Goal: Task Accomplishment & Management: Use online tool/utility

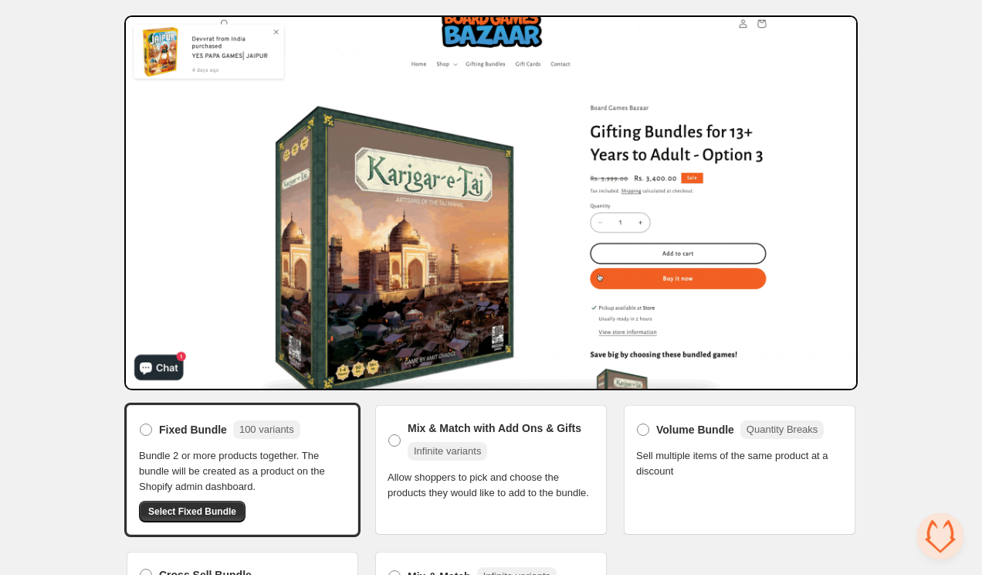
scroll to position [131, 0]
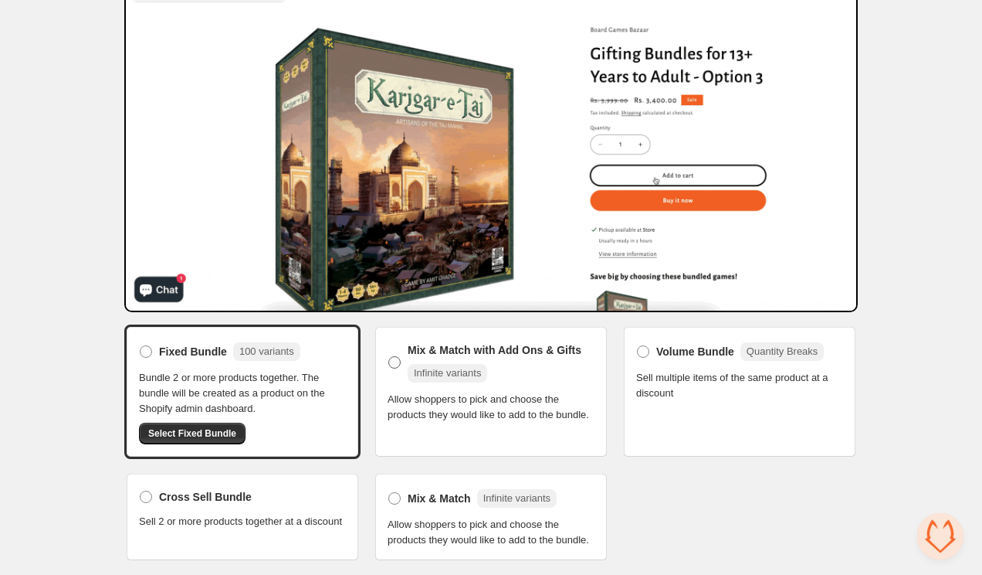
click at [416, 342] on span "Mix & Match with Add Ons & Gifts" at bounding box center [495, 349] width 174 height 15
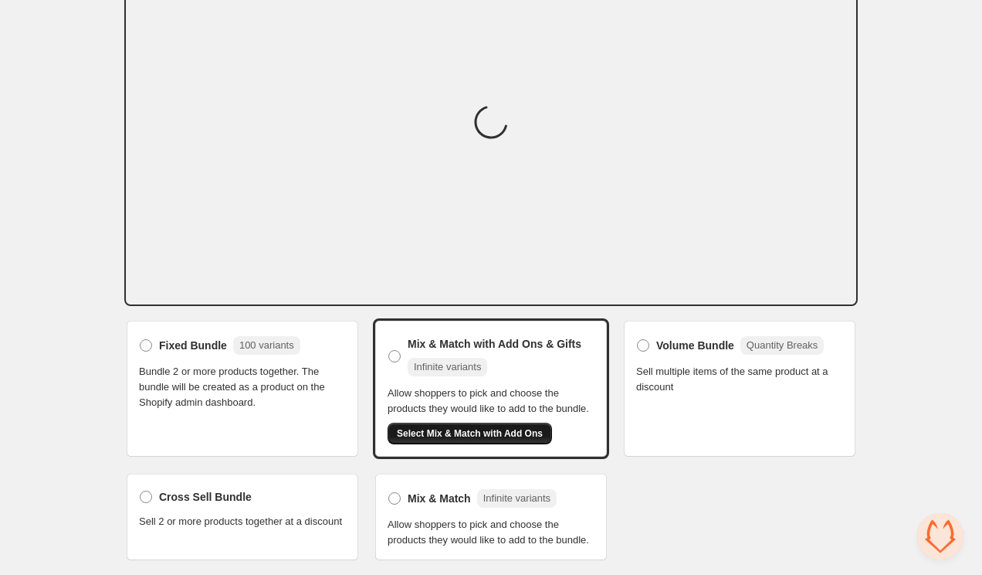
click at [428, 427] on span "Select Mix & Match with Add Ons" at bounding box center [470, 433] width 146 height 12
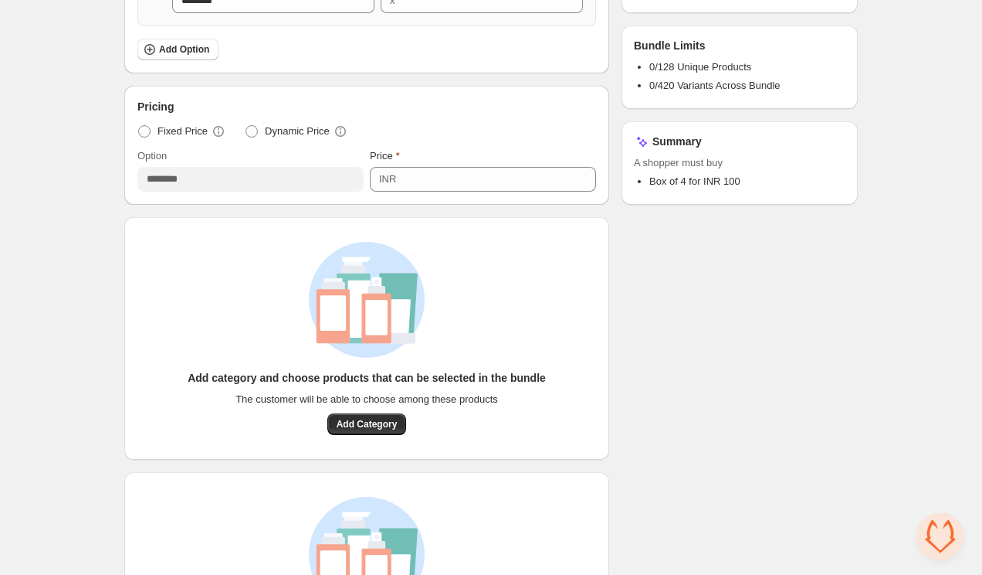
scroll to position [412, 0]
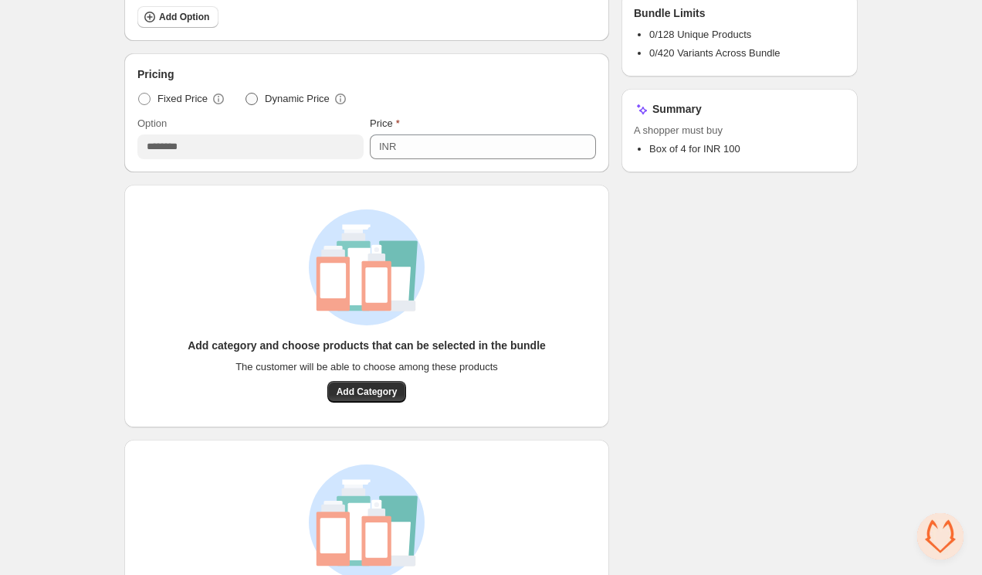
click at [310, 102] on span "Dynamic Price" at bounding box center [297, 98] width 65 height 15
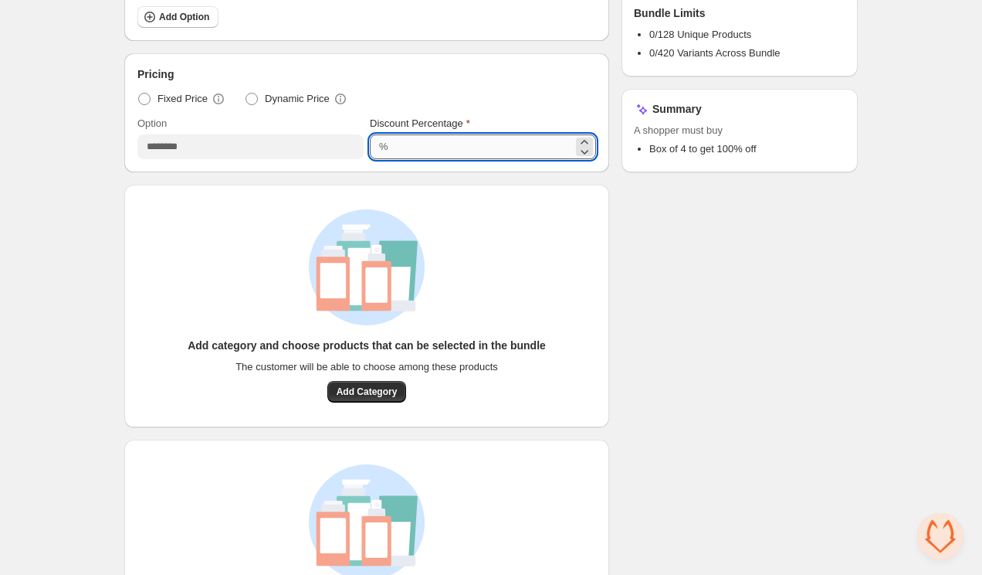
click at [445, 141] on input "***" at bounding box center [483, 146] width 180 height 25
type input "*"
type input "**"
click at [551, 258] on div "Add category and choose products that can be selected in the bundle The custome…" at bounding box center [367, 305] width 436 height 193
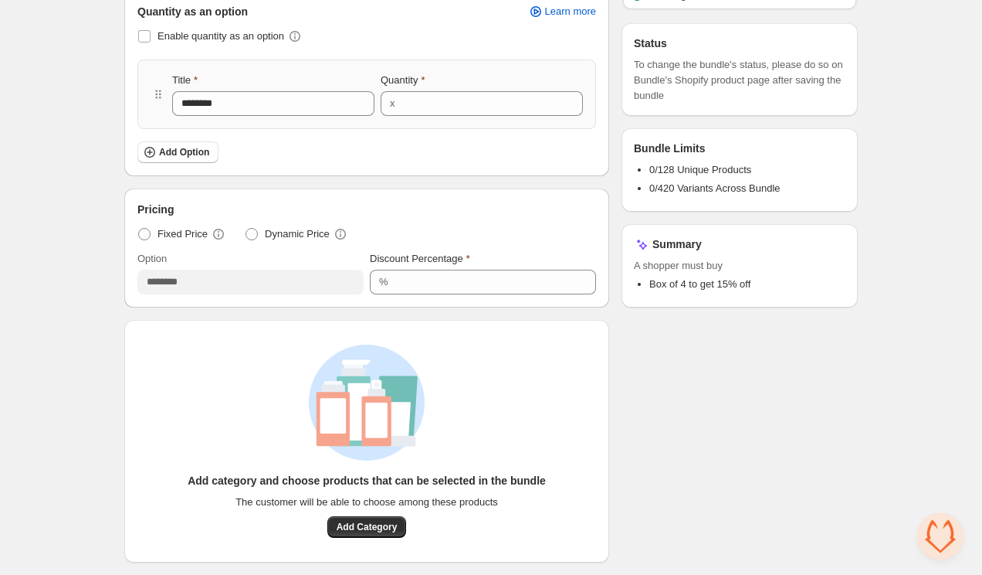
scroll to position [225, 0]
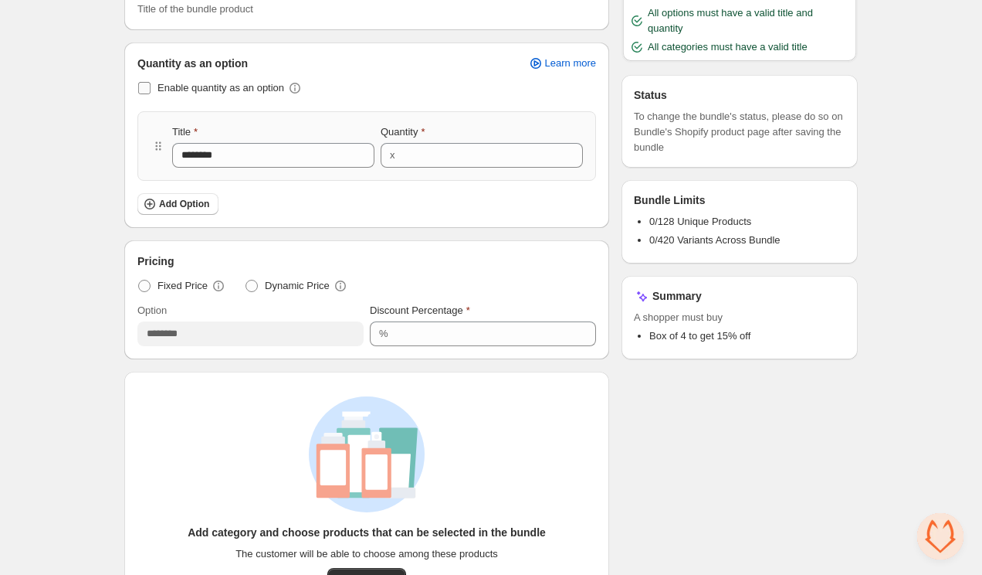
click at [151, 94] on label "Enable quantity as an option" at bounding box center [210, 88] width 147 height 22
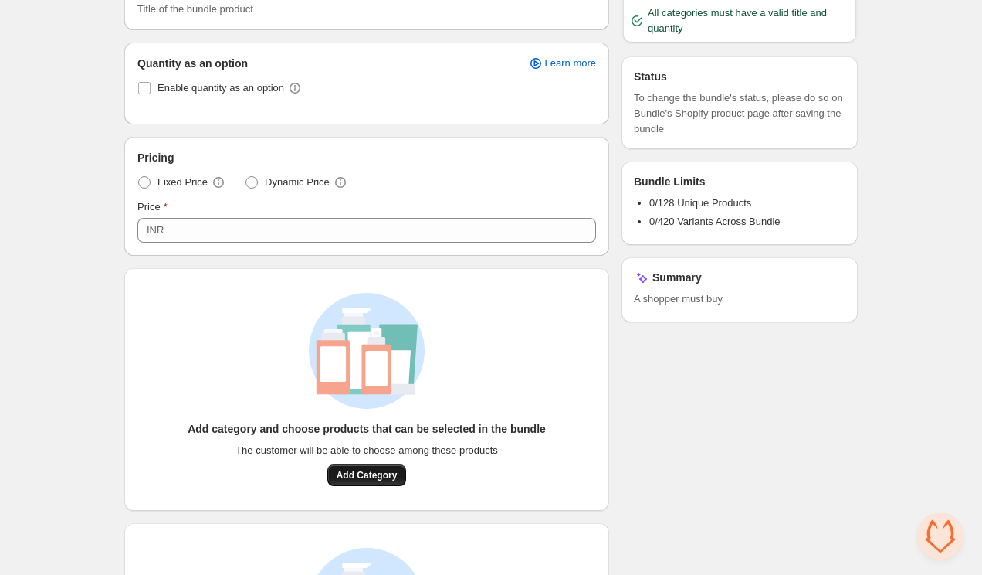
click at [375, 473] on span "Add Category" at bounding box center [367, 475] width 61 height 12
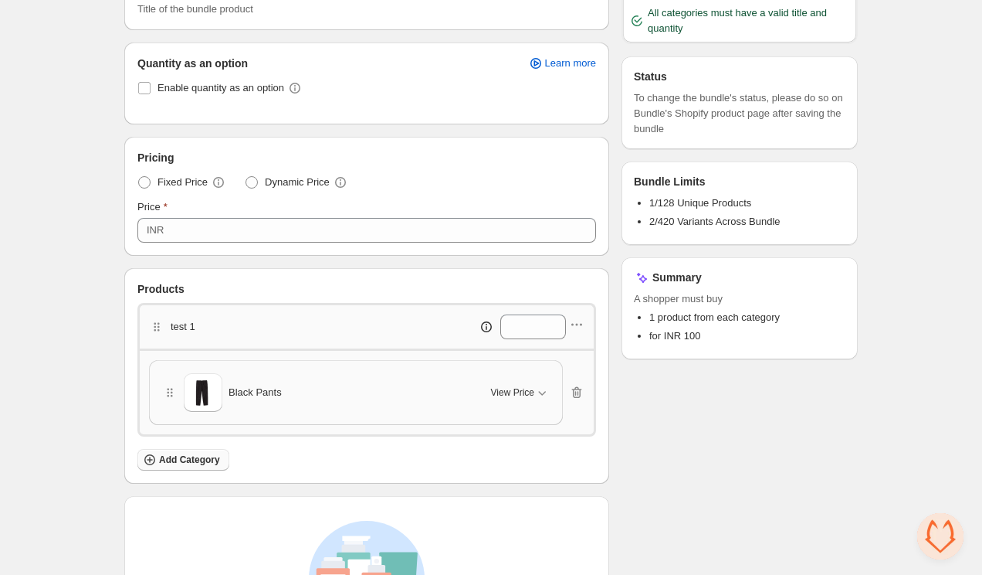
click at [178, 459] on span "Add Category" at bounding box center [189, 459] width 61 height 12
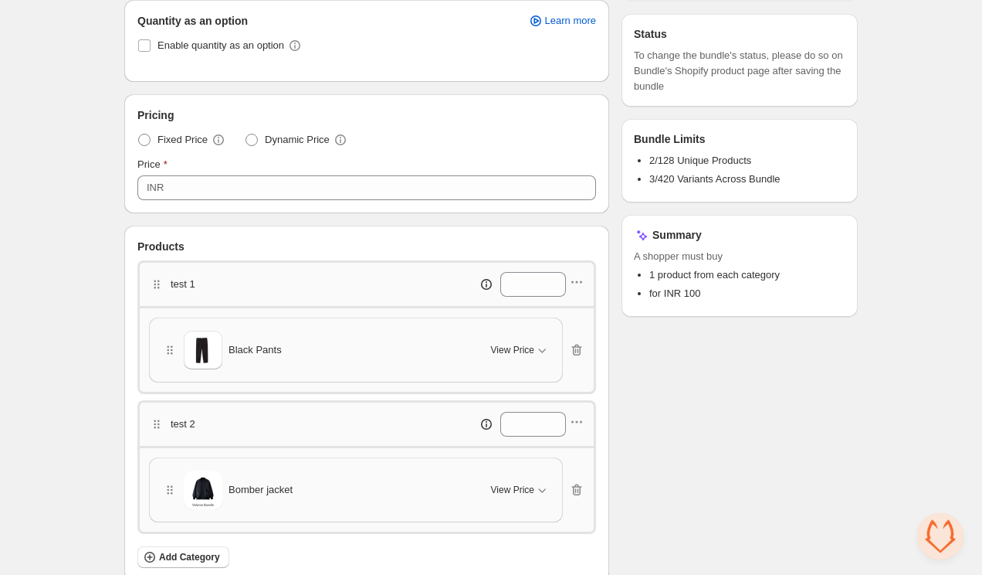
scroll to position [283, 0]
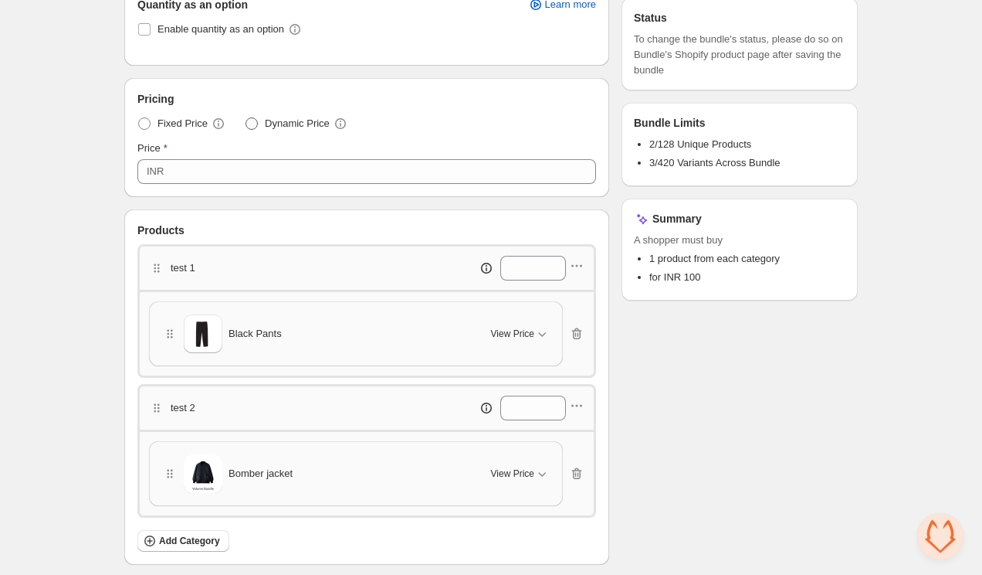
click at [306, 128] on span "Dynamic Price" at bounding box center [297, 123] width 65 height 15
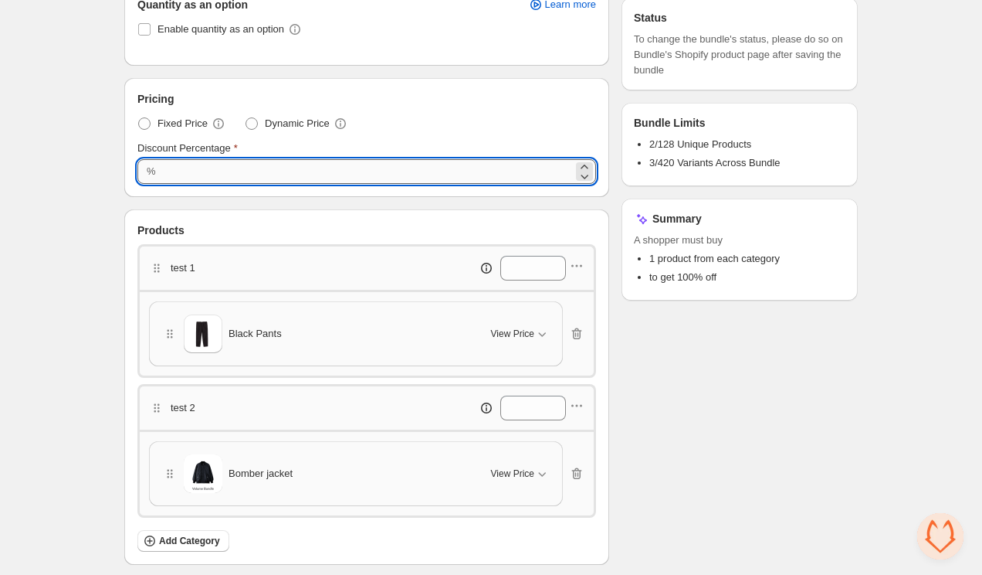
click at [382, 175] on input "***" at bounding box center [367, 171] width 412 height 25
type input "**"
click at [734, 439] on div "Checklist Campaign Name must not be empty Title must not be empty At least 1 pr…" at bounding box center [740, 307] width 236 height 1026
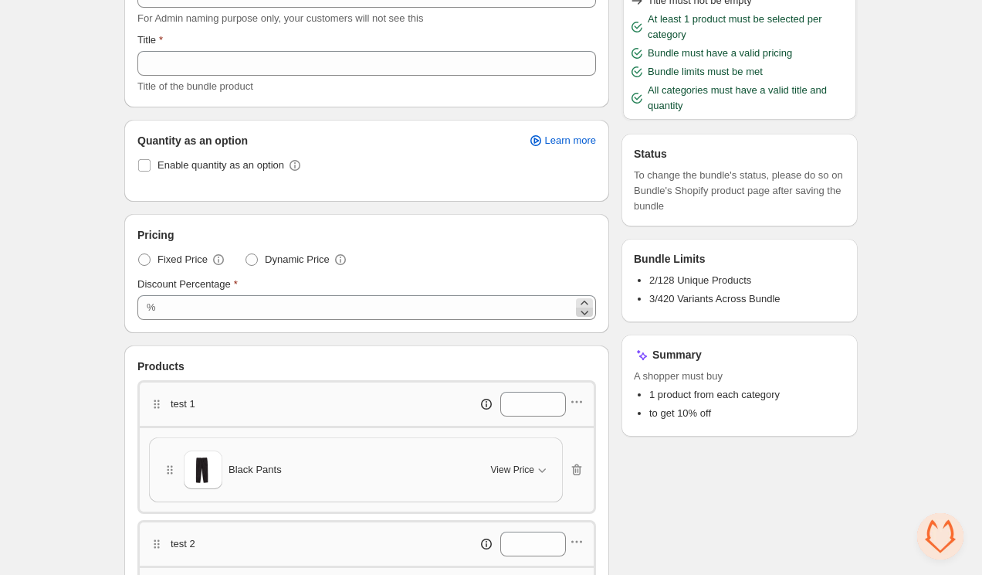
scroll to position [97, 0]
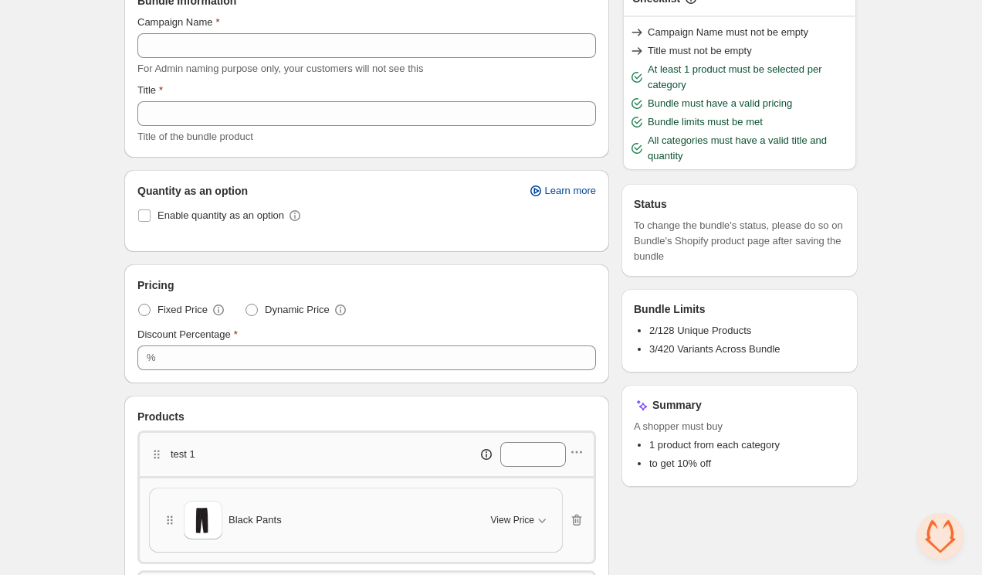
click at [573, 196] on span "Learn more" at bounding box center [570, 191] width 51 height 12
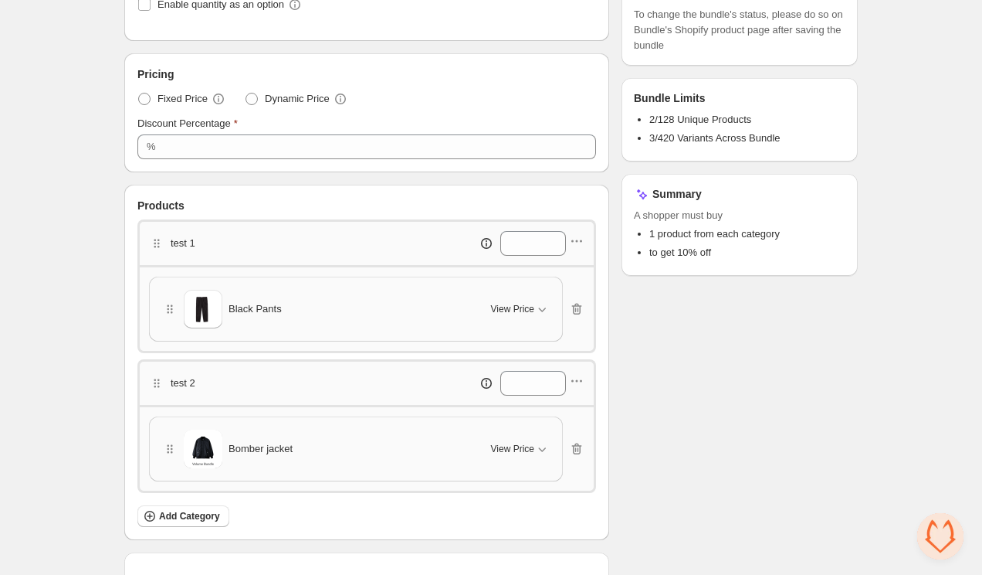
scroll to position [293, 0]
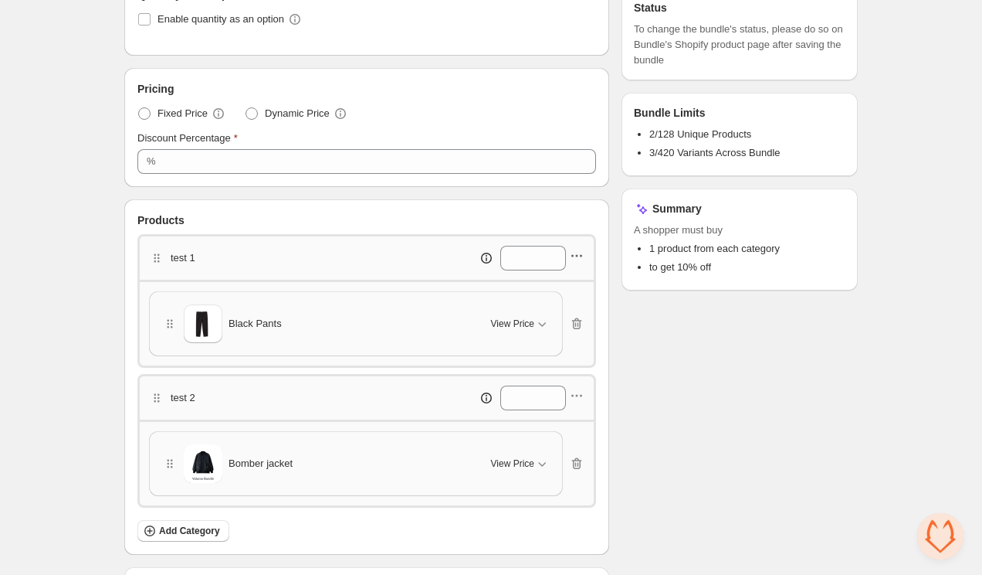
click at [572, 251] on icon "button" at bounding box center [576, 255] width 15 height 15
click at [562, 310] on span "Edit products" at bounding box center [585, 310] width 83 height 15
